Goal: Find specific page/section: Find specific page/section

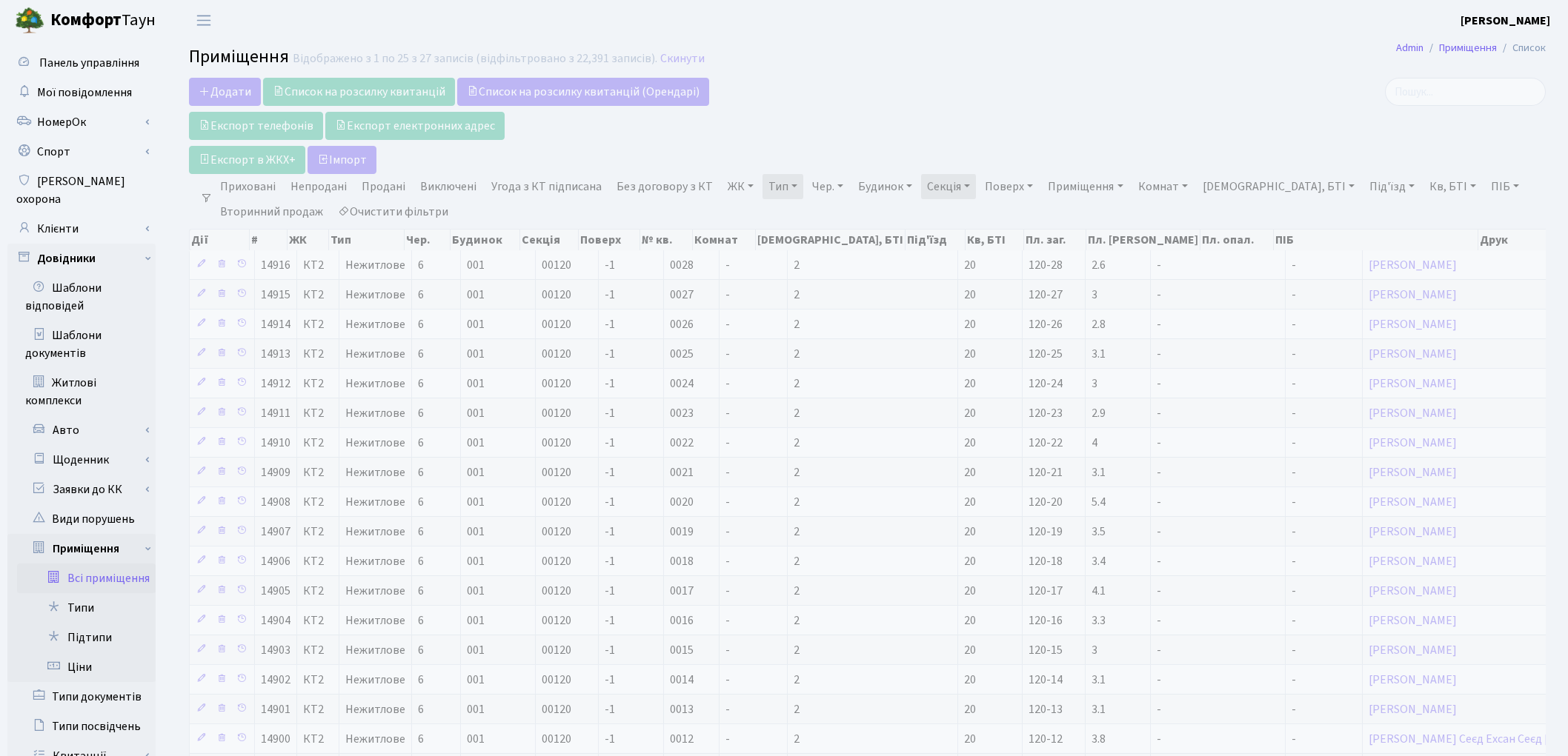
select select "25"
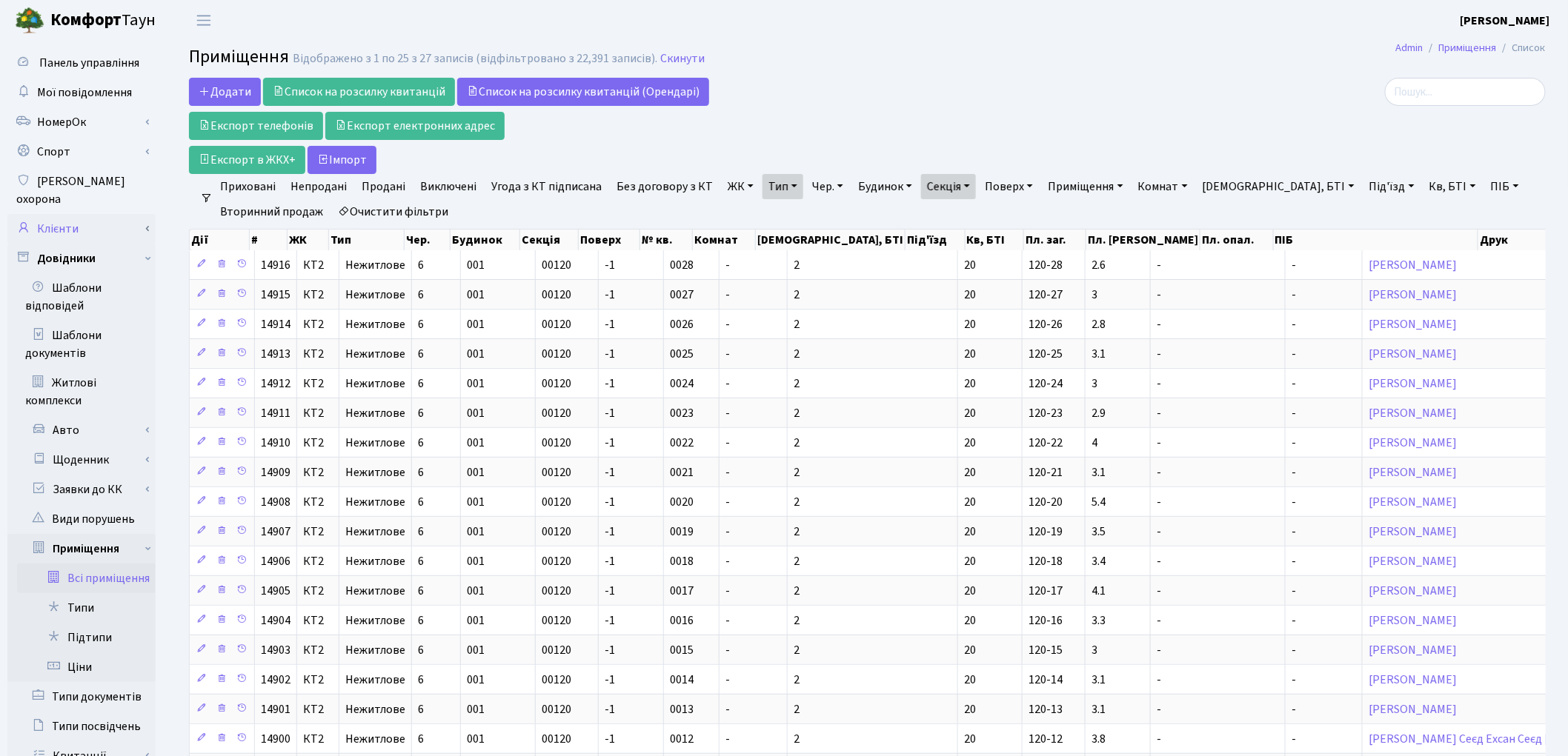
click at [78, 214] on link "Клієнти" at bounding box center [81, 228] width 148 height 29
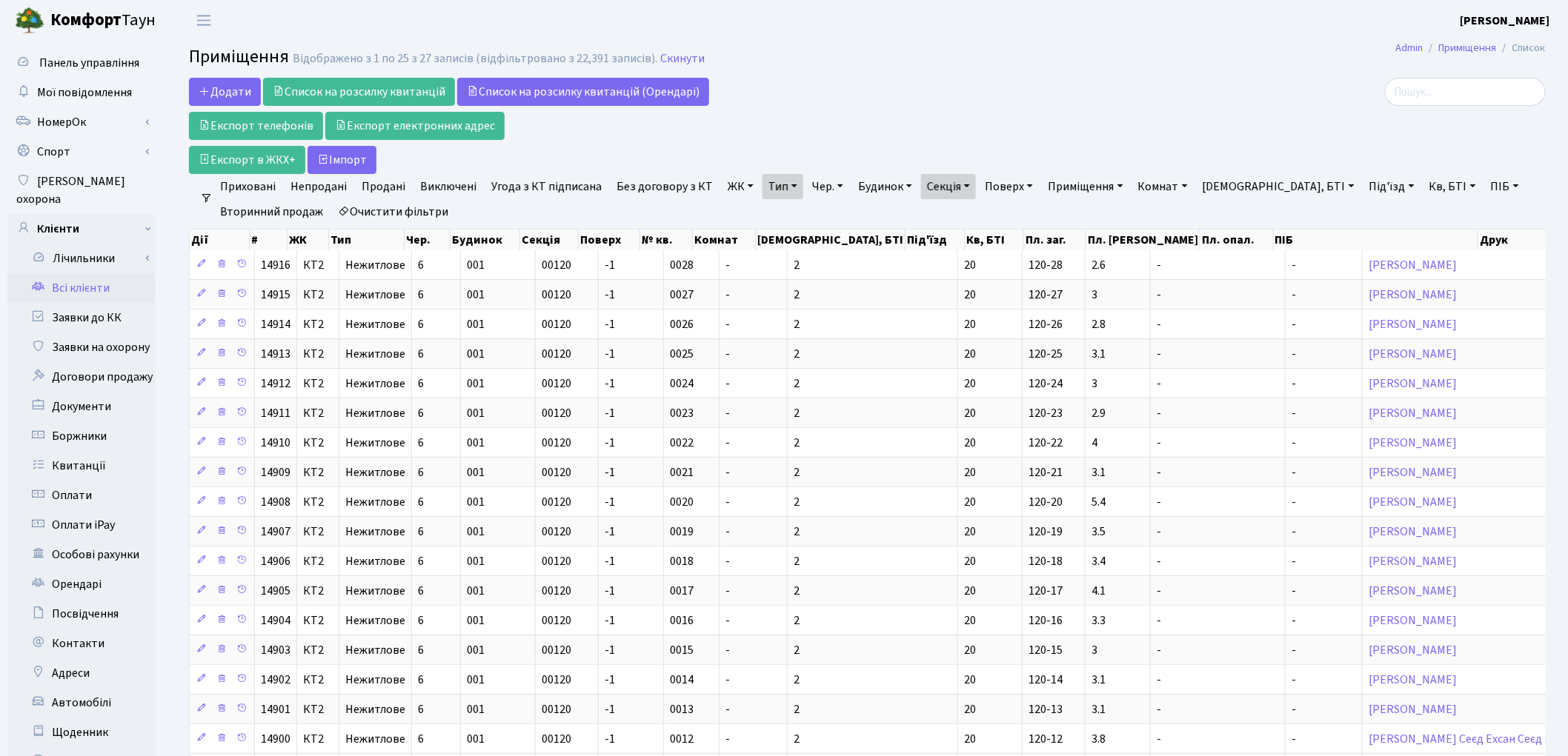
click at [97, 273] on link "Всі клієнти" at bounding box center [81, 287] width 148 height 29
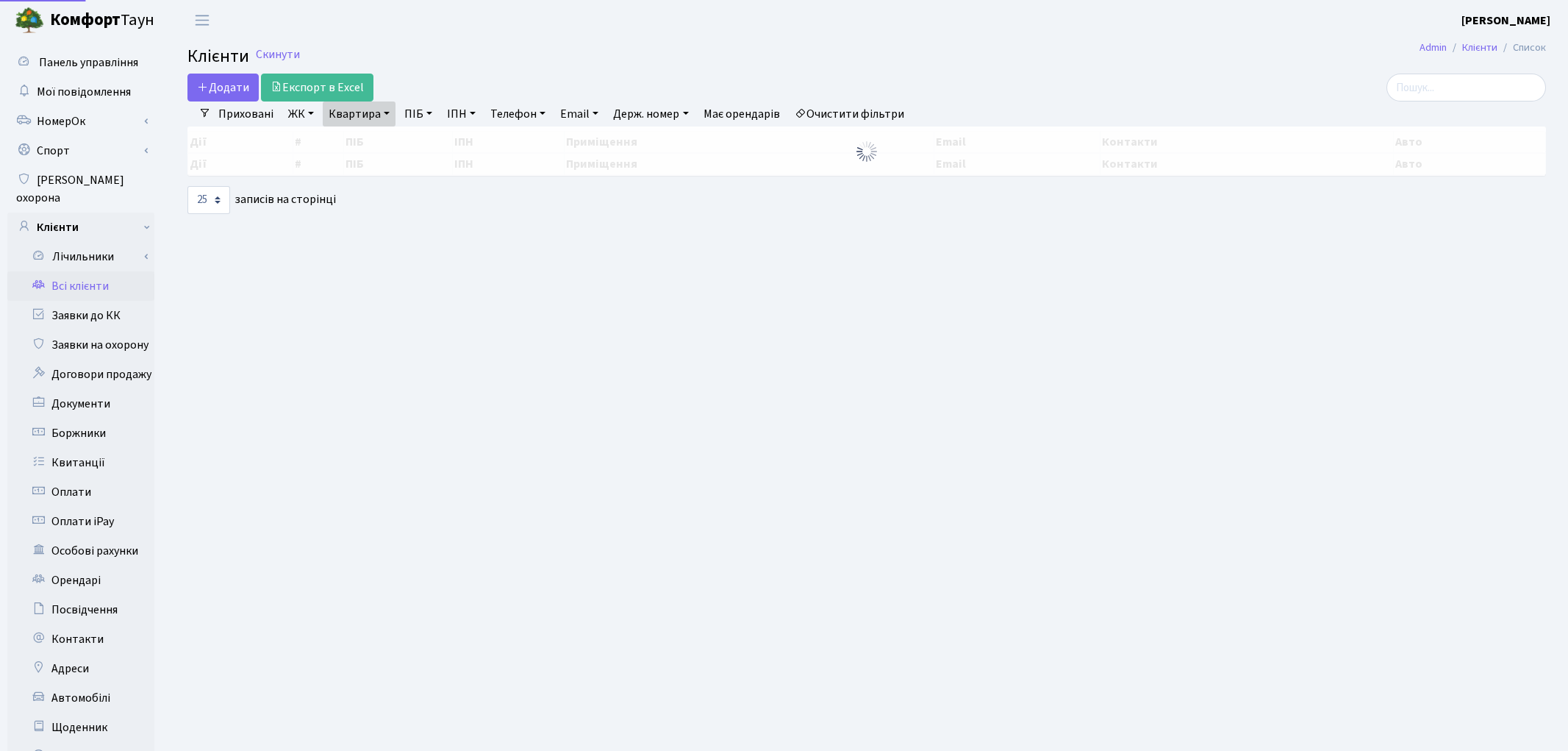
select select "25"
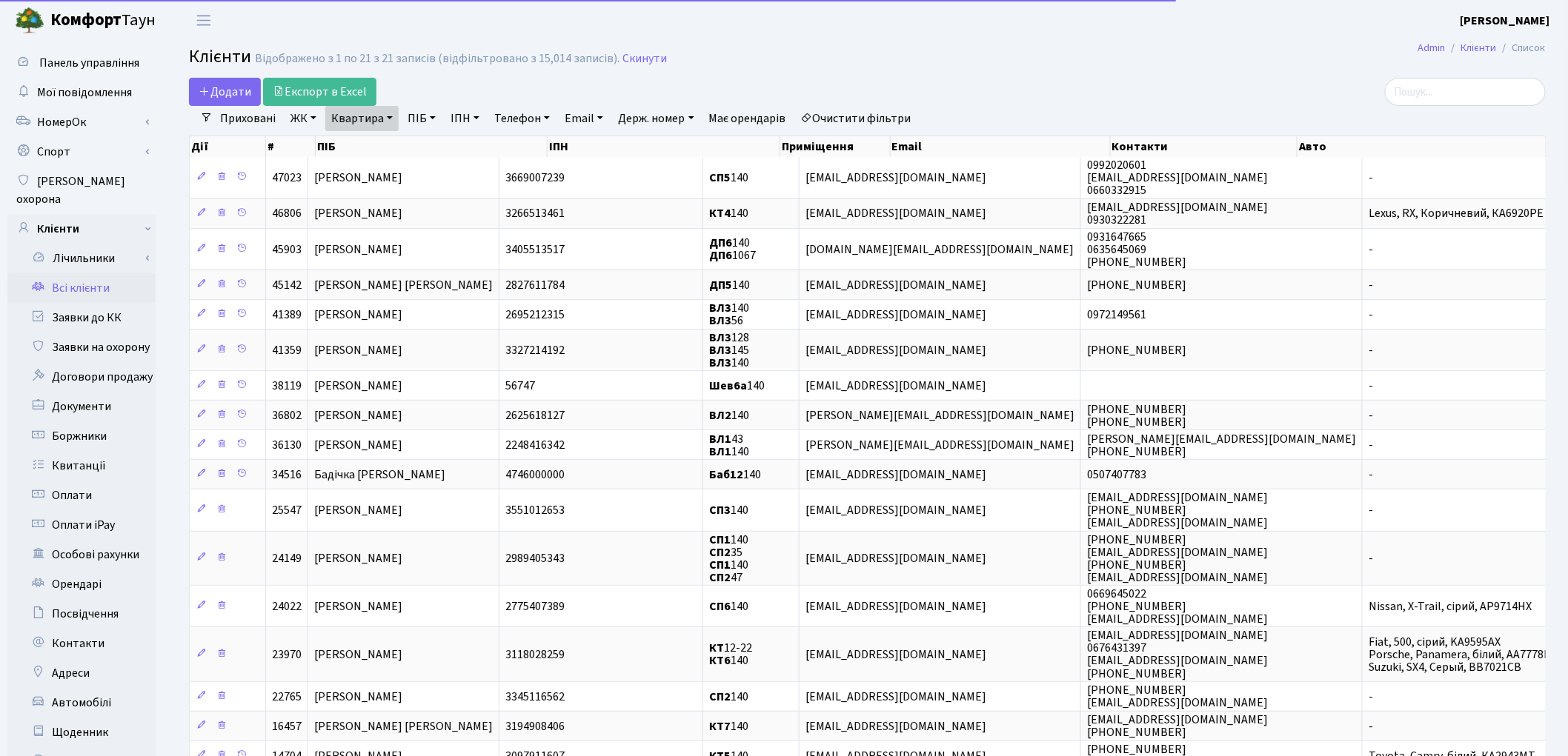
click at [884, 114] on link "Очистити фільтри" at bounding box center [856, 118] width 123 height 25
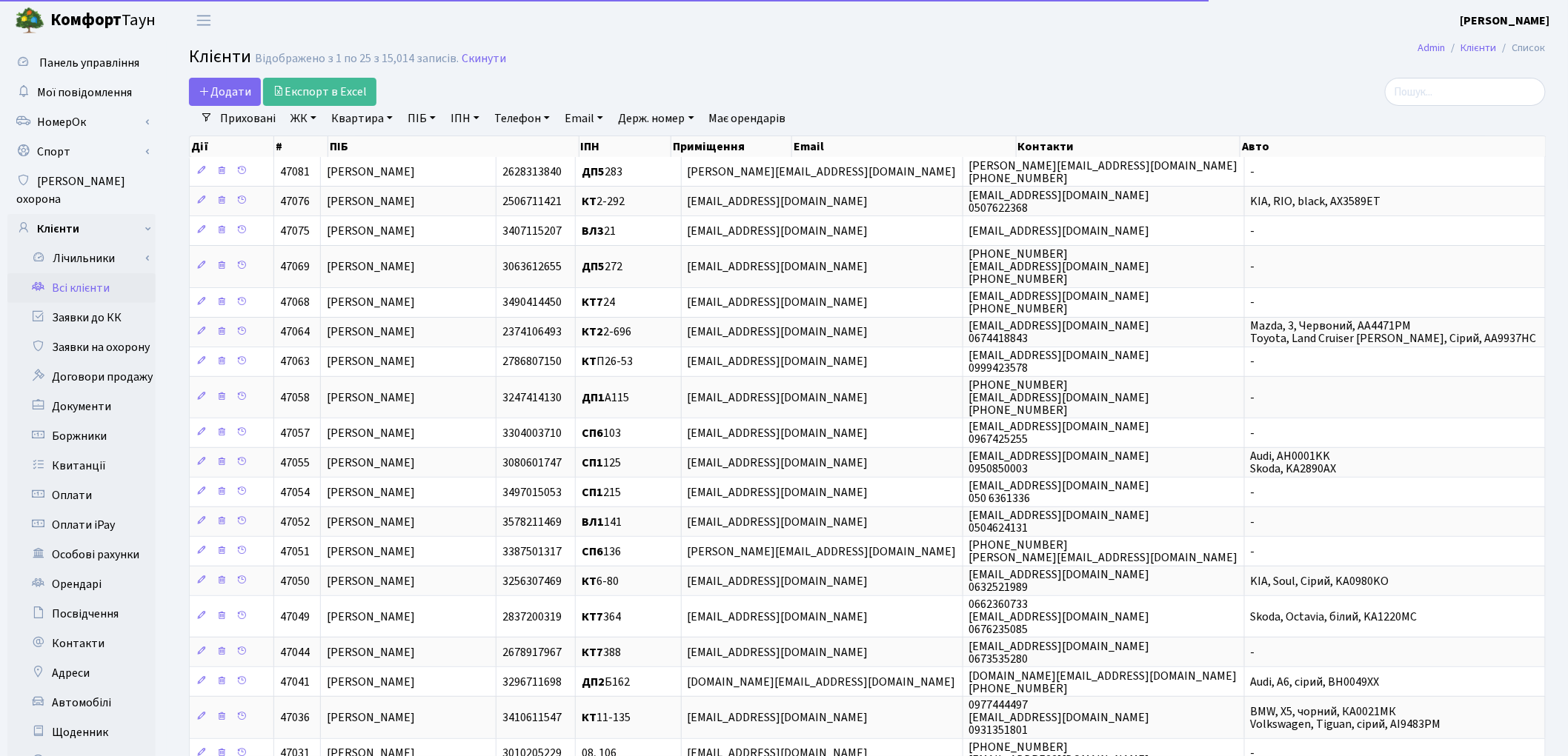
click at [369, 123] on link "Квартира" at bounding box center [361, 118] width 74 height 25
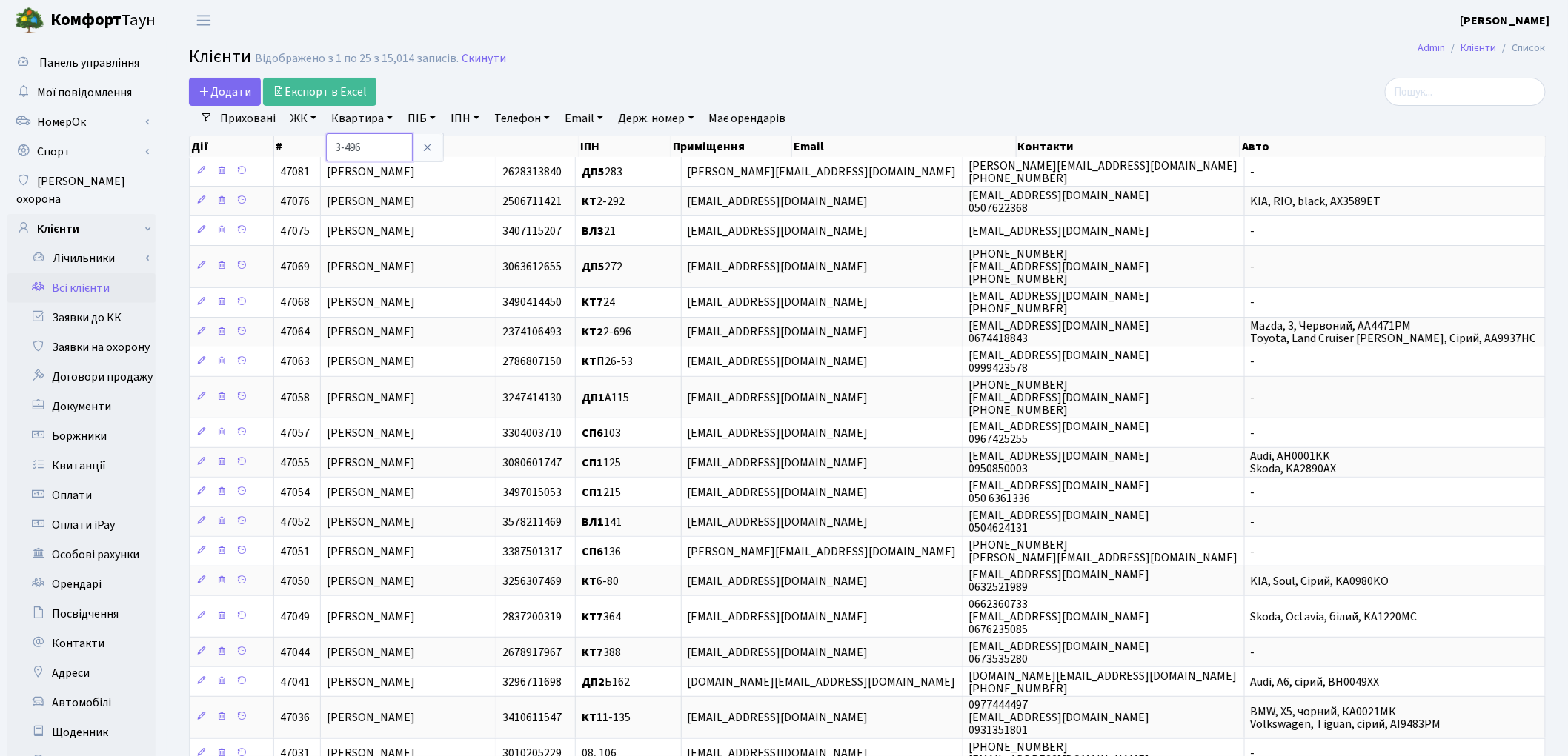
type input "3-496"
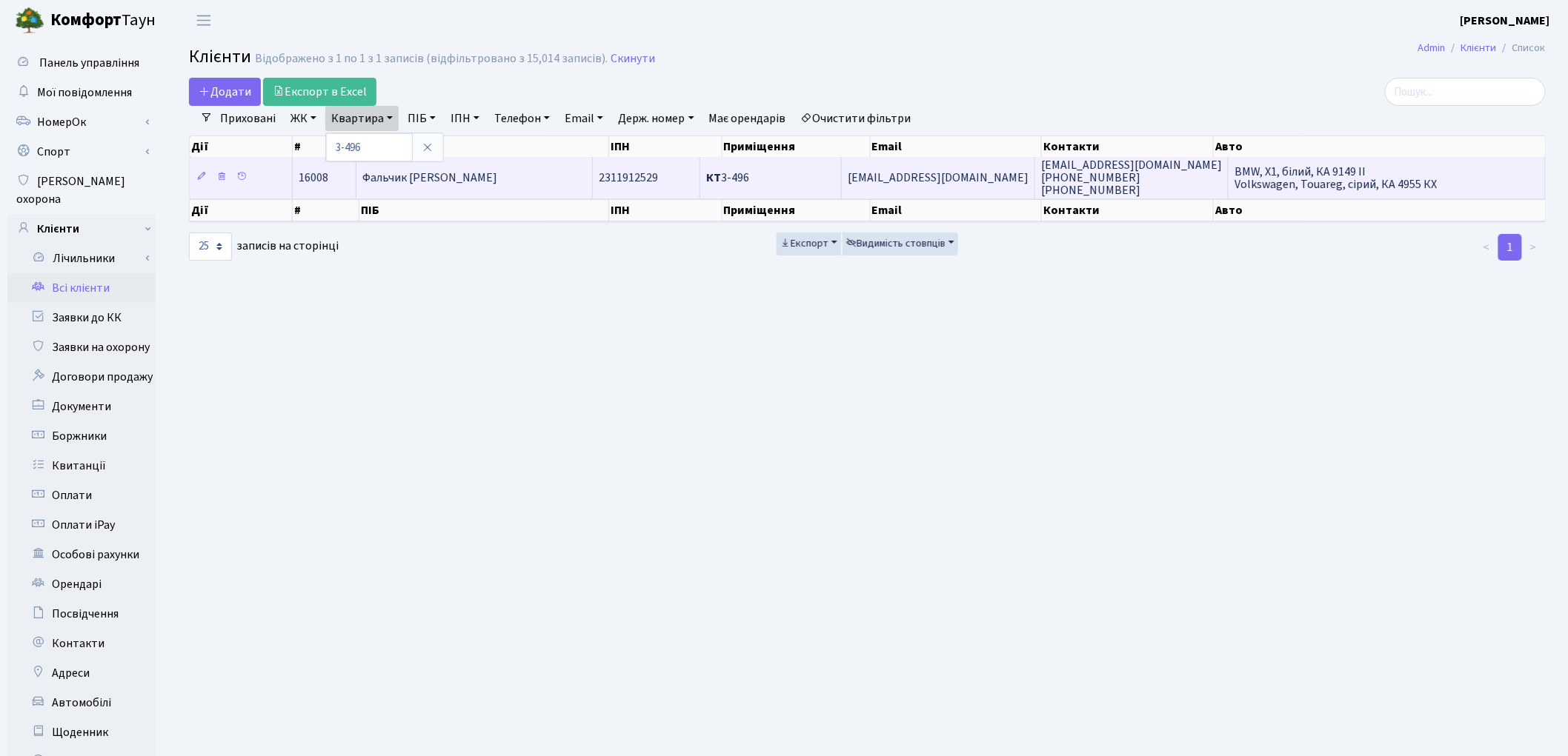
click at [410, 180] on span "Фальчик [PERSON_NAME]" at bounding box center [430, 177] width 135 height 16
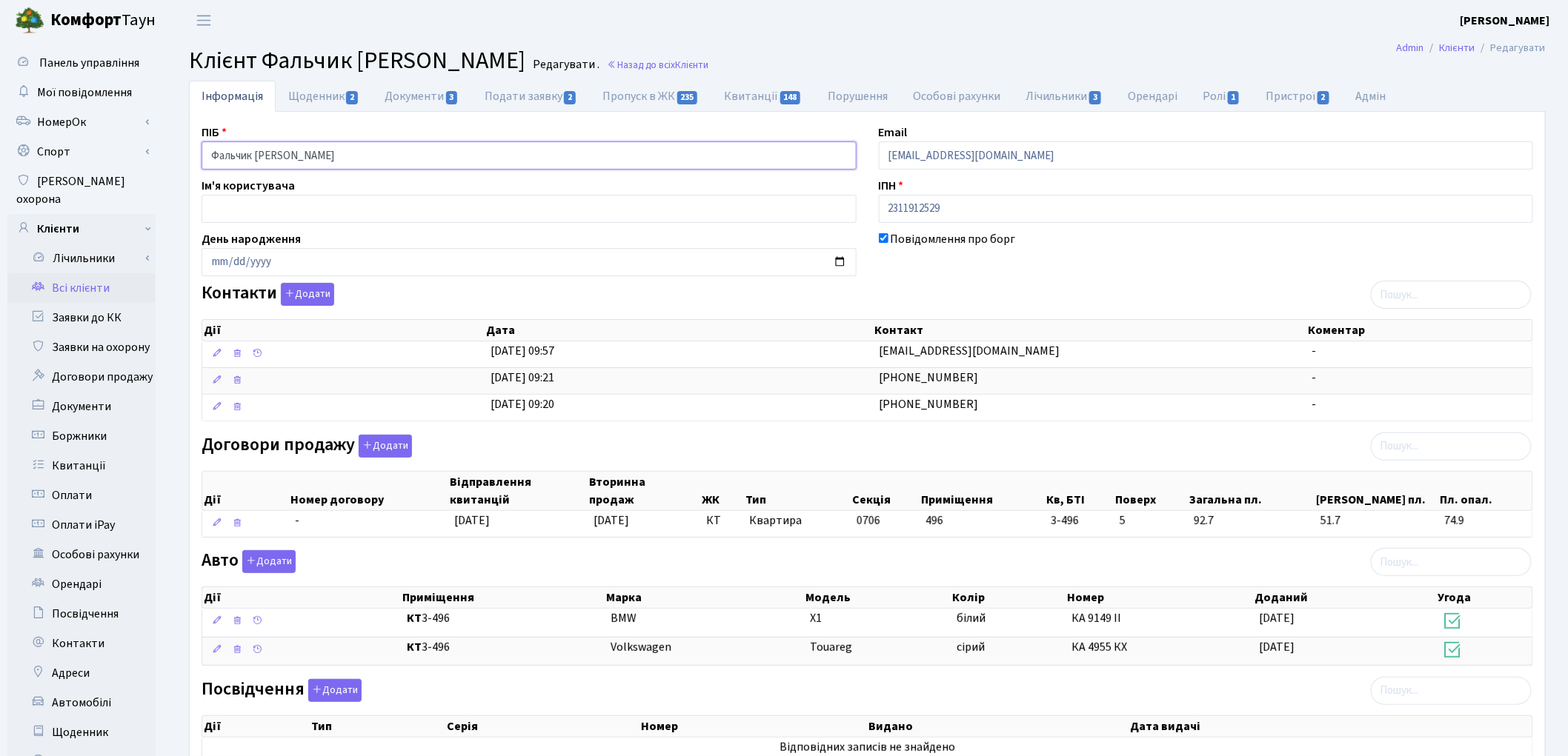
drag, startPoint x: 376, startPoint y: 157, endPoint x: 161, endPoint y: 155, distance: 215.0
click at [161, 155] on div "Панель управління Мої повідомлення [GEOGRAPHIC_DATA]" at bounding box center [784, 482] width 1568 height 882
